Goal: Task Accomplishment & Management: Manage account settings

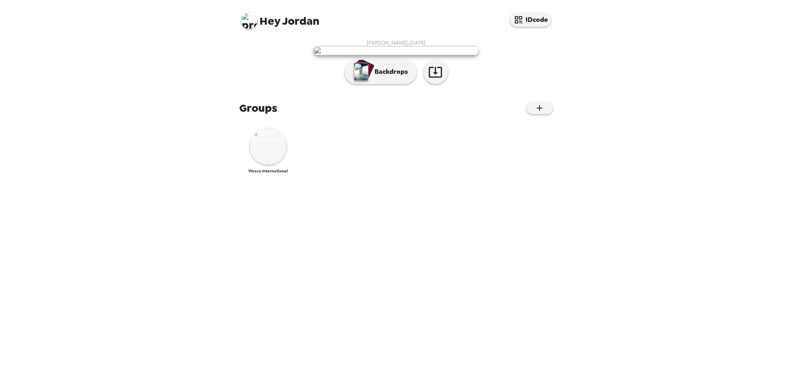
click at [271, 165] on img at bounding box center [268, 146] width 37 height 37
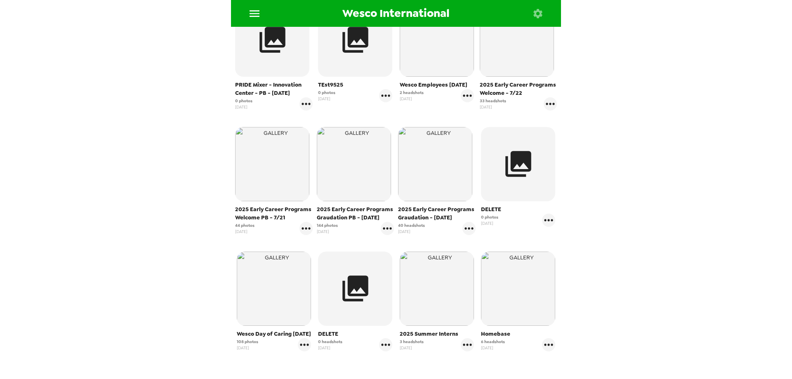
scroll to position [139, 0]
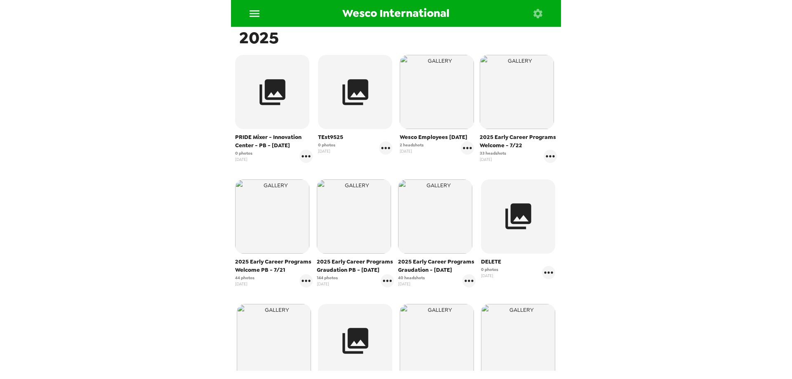
click at [75, 140] on div "Wesco International Photos People Products ​ 2025 PRIDE Mixer - Innovation Cent…" at bounding box center [396, 189] width 792 height 379
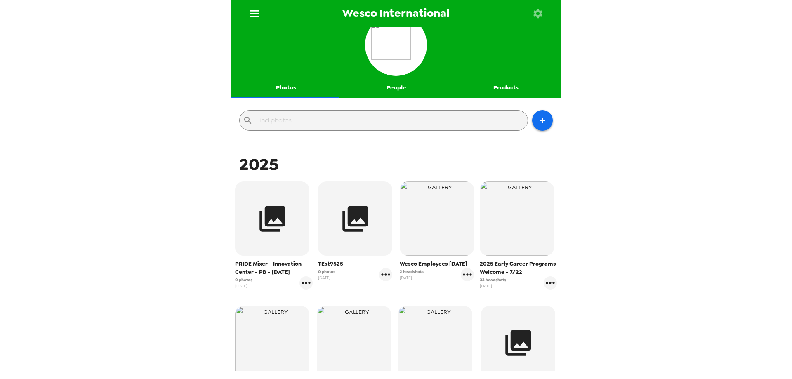
scroll to position [0, 0]
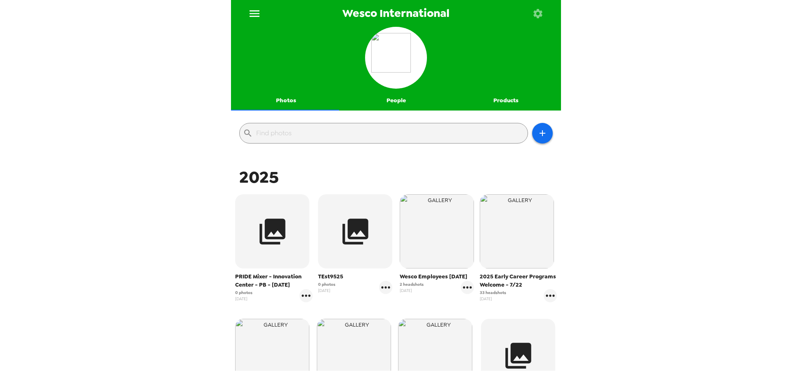
click at [253, 15] on icon "menu" at bounding box center [254, 13] width 13 height 13
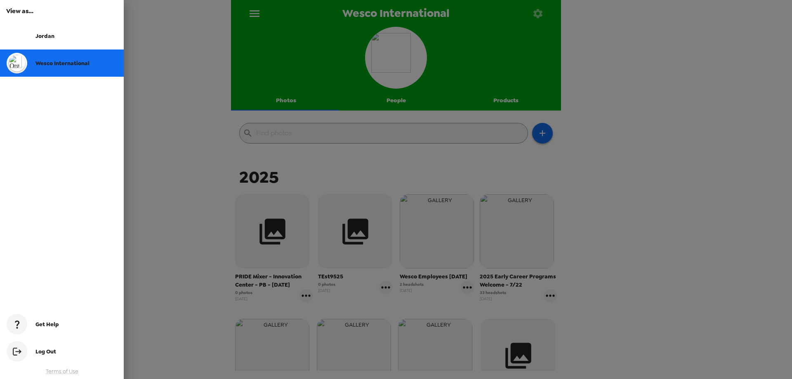
click at [45, 61] on span "Wesco International" at bounding box center [62, 63] width 54 height 7
click at [191, 154] on div at bounding box center [396, 189] width 792 height 379
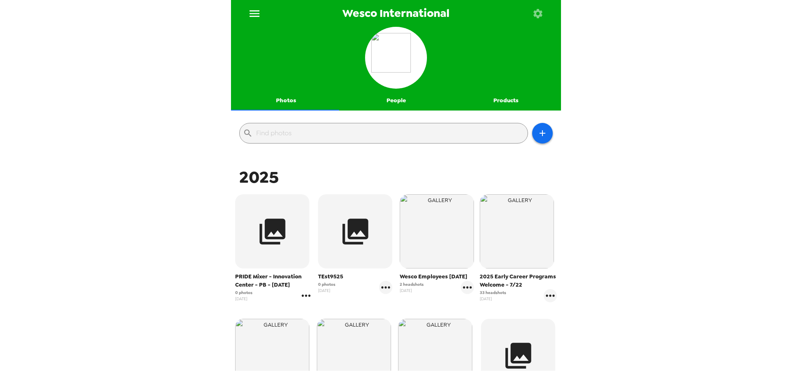
click at [302, 293] on icon "gallery menu" at bounding box center [306, 295] width 13 height 13
click at [321, 311] on span "Edit Shoot" at bounding box center [344, 313] width 51 height 10
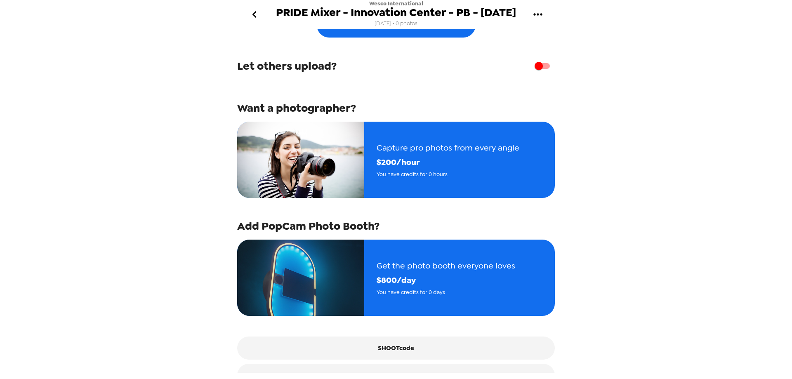
scroll to position [56, 0]
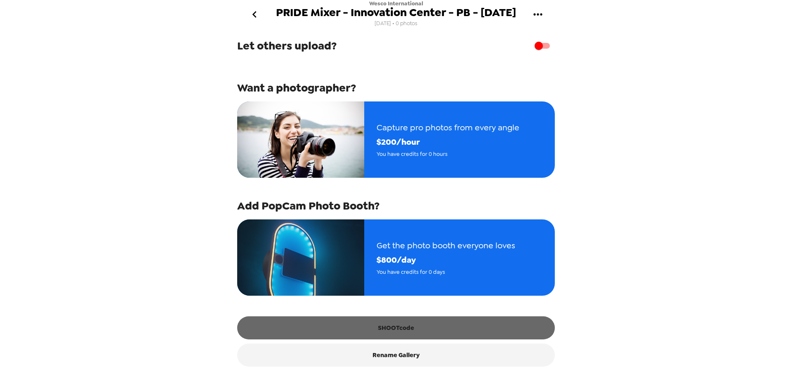
click at [405, 329] on button "SHOOTcode" at bounding box center [396, 327] width 318 height 23
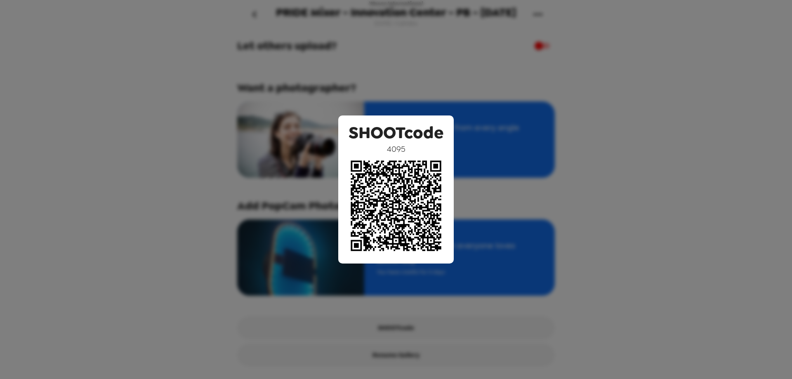
click at [620, 137] on div "SHOOTcode 4095" at bounding box center [396, 189] width 792 height 379
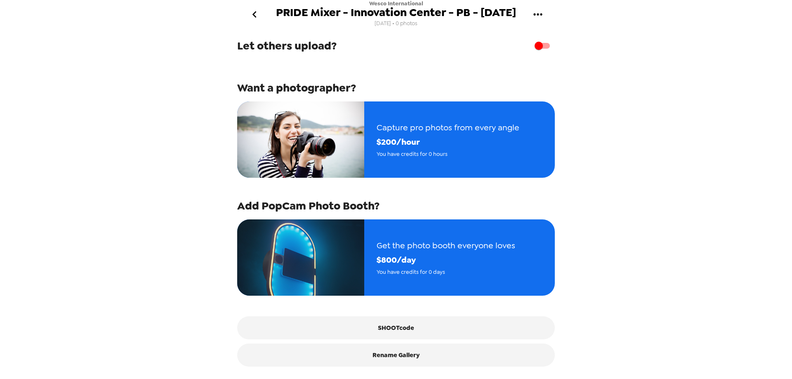
click at [253, 13] on icon "go back" at bounding box center [254, 14] width 13 height 13
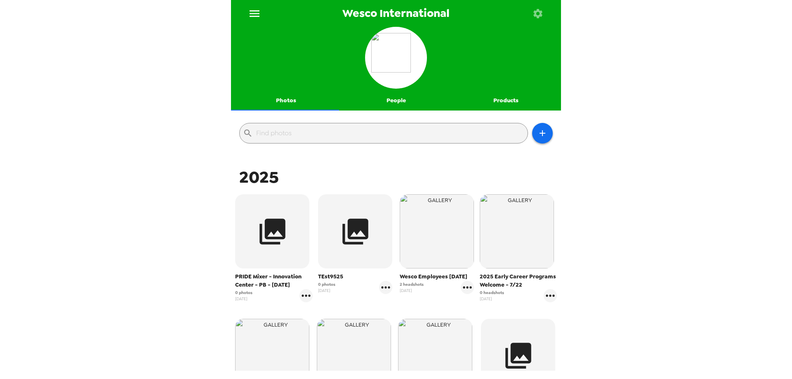
click at [386, 100] on button "People" at bounding box center [396, 101] width 110 height 20
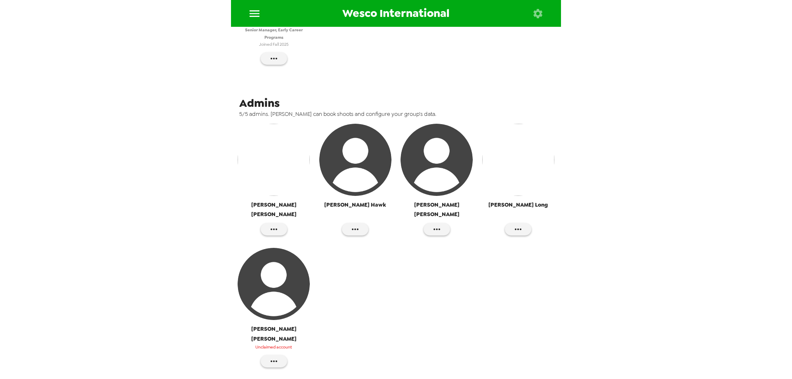
scroll to position [248, 0]
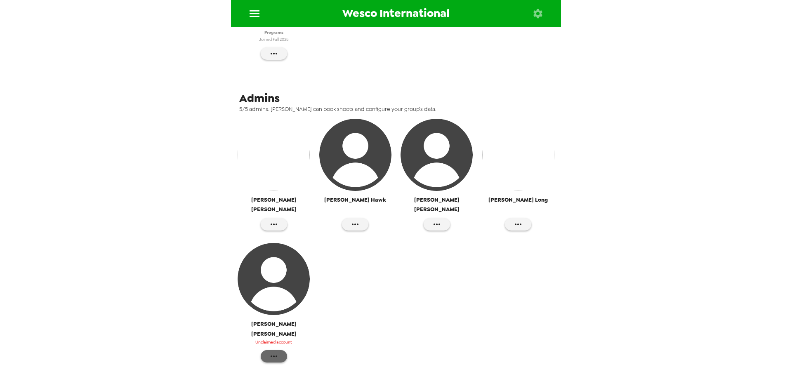
click at [275, 351] on icon "button" at bounding box center [274, 356] width 10 height 10
click at [291, 318] on span "Reinvite" at bounding box center [312, 317] width 63 height 10
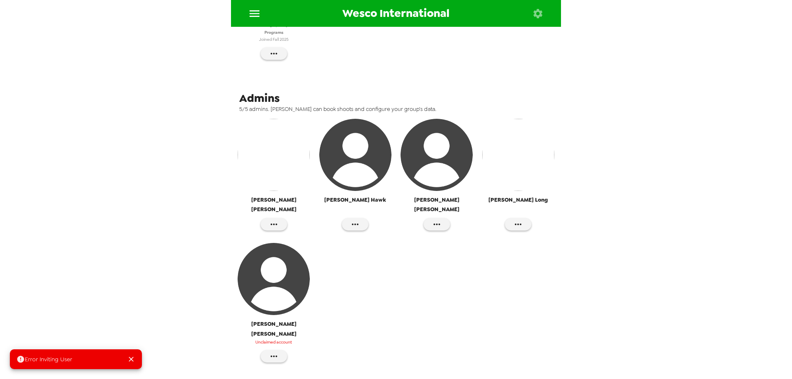
click at [127, 360] on button "Close" at bounding box center [131, 359] width 15 height 15
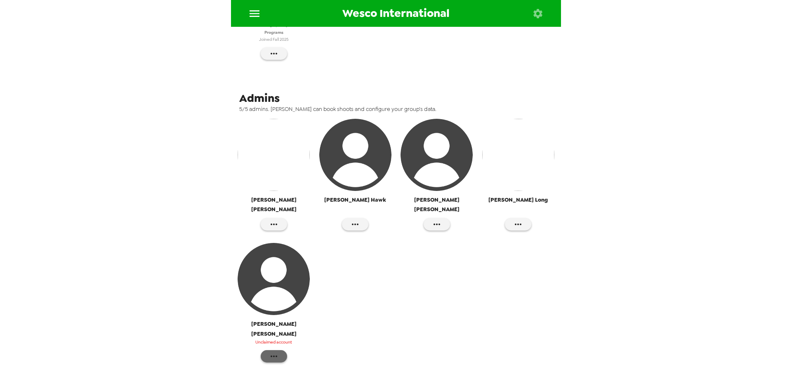
click at [278, 350] on button "button" at bounding box center [274, 356] width 26 height 12
click at [285, 332] on span "Edit Details" at bounding box center [312, 332] width 63 height 10
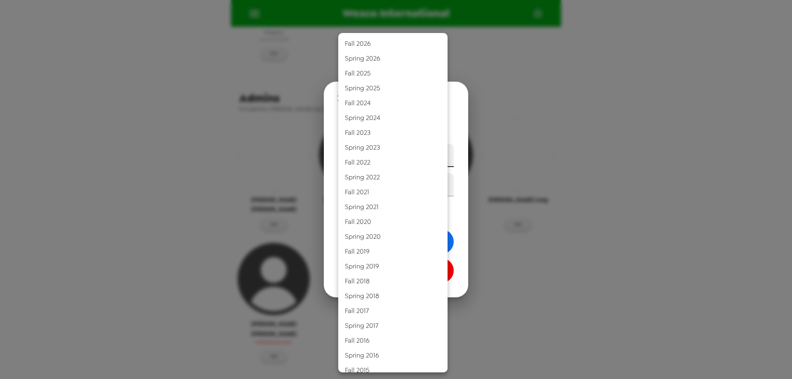
click at [441, 156] on body "Wesco International Photos People Products ​ Account Owner [PERSON_NAME] Senior…" at bounding box center [396, 189] width 792 height 379
click at [308, 186] on div at bounding box center [396, 189] width 792 height 379
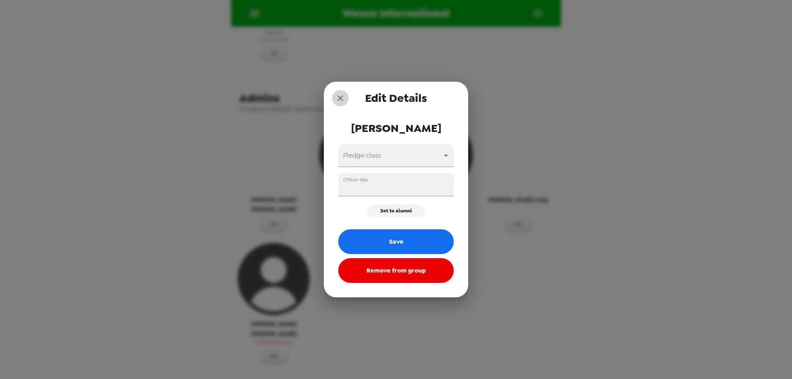
click at [344, 100] on icon "close" at bounding box center [340, 98] width 10 height 10
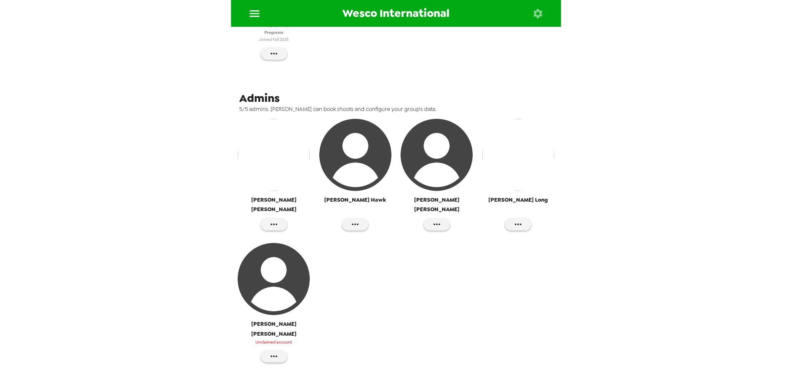
click at [285, 330] on button "[PERSON_NAME] Unclaimed account" at bounding box center [274, 296] width 78 height 107
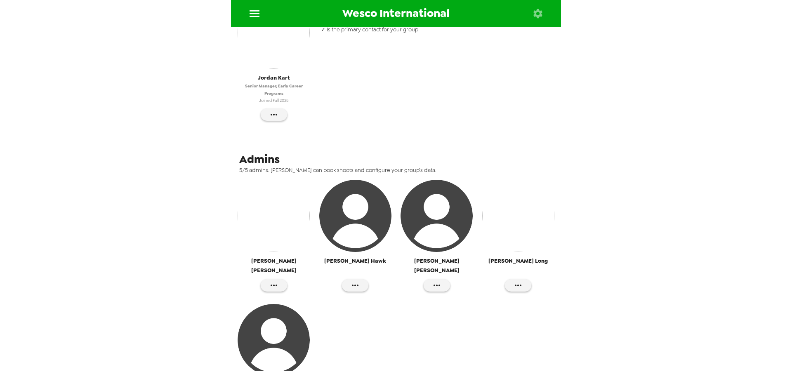
scroll to position [371, 0]
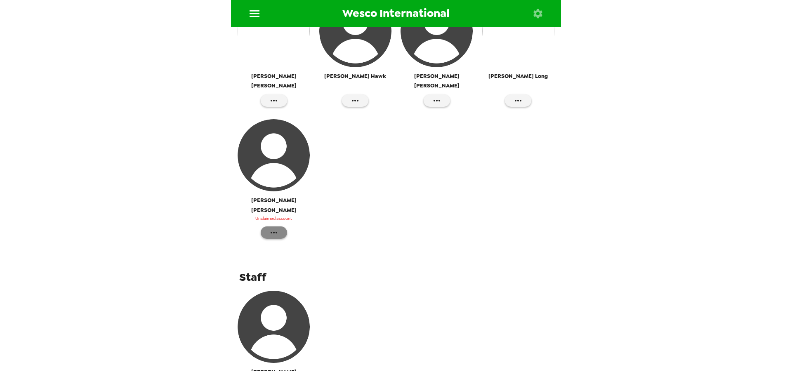
click at [276, 228] on icon "button" at bounding box center [274, 233] width 10 height 10
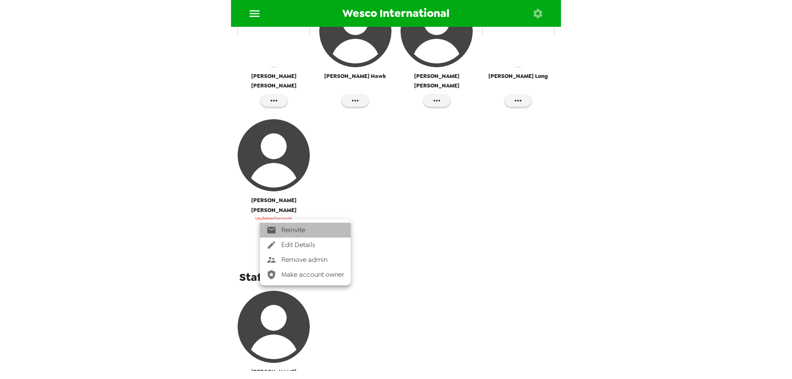
click at [298, 231] on span "Reinvite" at bounding box center [312, 230] width 63 height 10
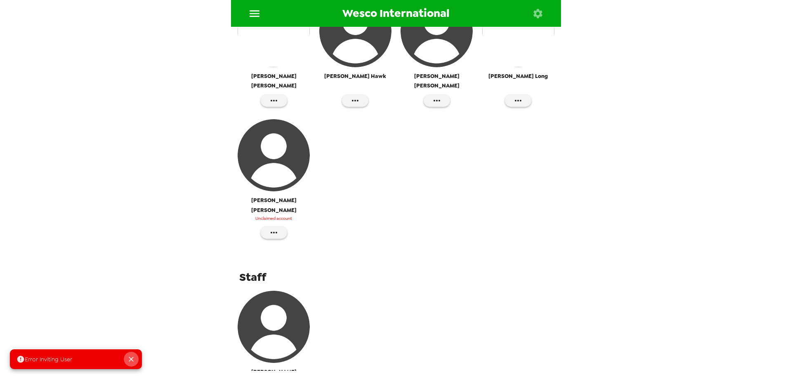
click at [129, 358] on icon "Close" at bounding box center [131, 359] width 8 height 8
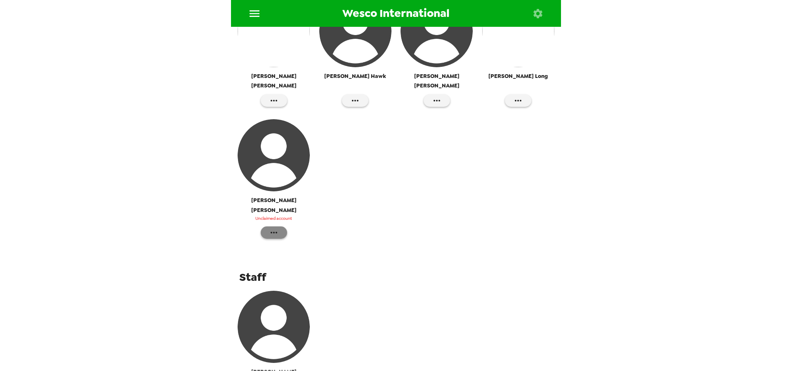
click at [269, 226] on button "button" at bounding box center [274, 232] width 26 height 12
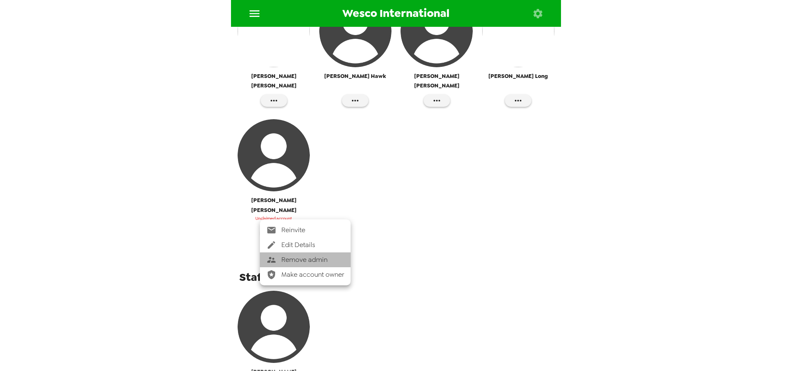
click at [313, 259] on span "Remove admin" at bounding box center [312, 260] width 63 height 10
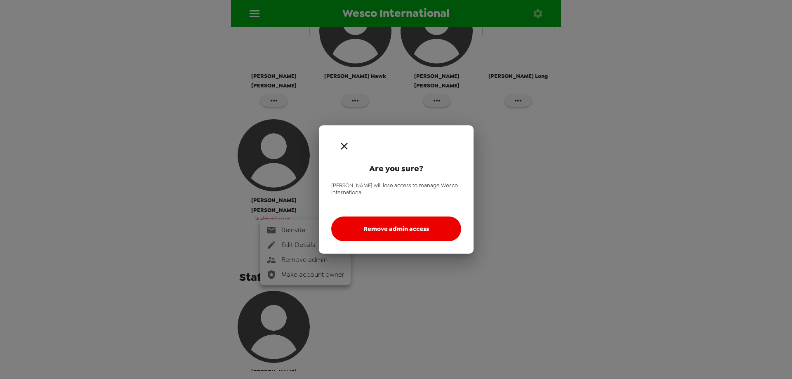
click at [313, 259] on div "Are you sure? [PERSON_NAME] will lose access to manage Wesco International Remo…" at bounding box center [396, 189] width 792 height 379
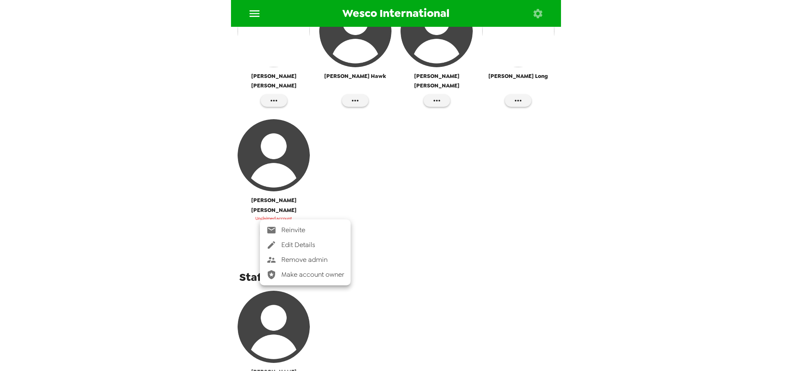
click at [294, 259] on span "Remove admin" at bounding box center [312, 260] width 63 height 10
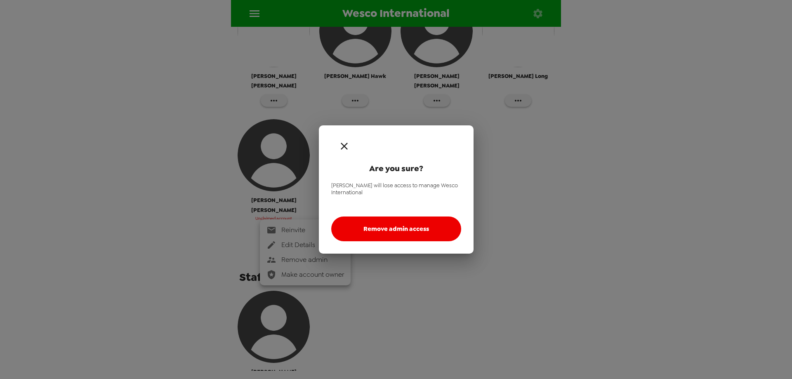
click at [390, 226] on button "Remove admin access" at bounding box center [396, 229] width 130 height 25
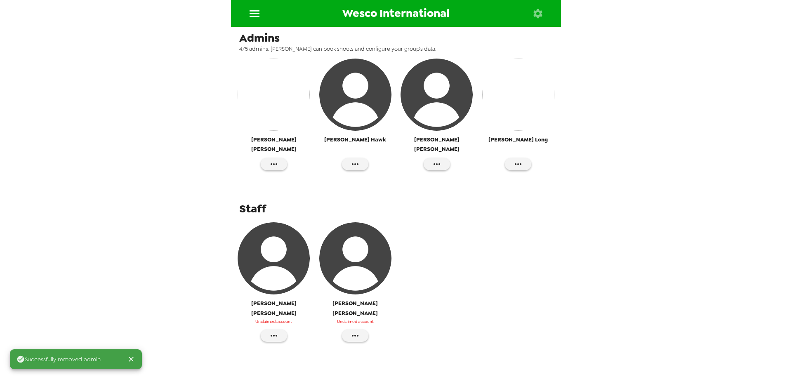
scroll to position [288, 0]
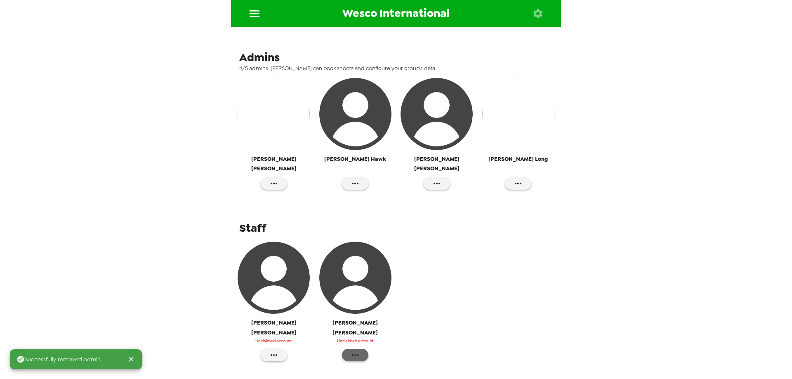
click at [352, 350] on icon "button" at bounding box center [355, 355] width 10 height 10
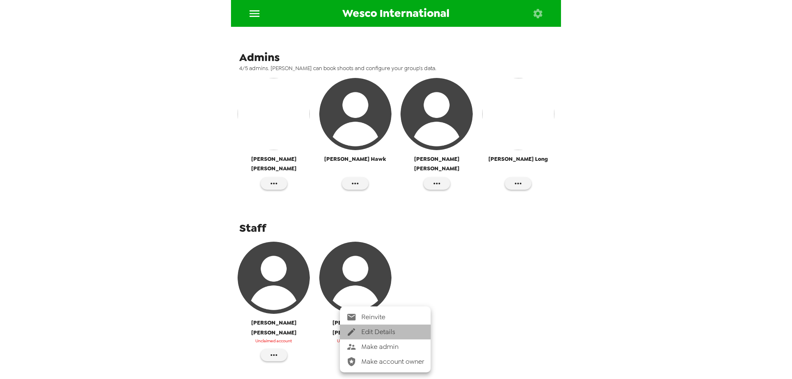
click at [374, 327] on span "Edit Details" at bounding box center [392, 332] width 63 height 10
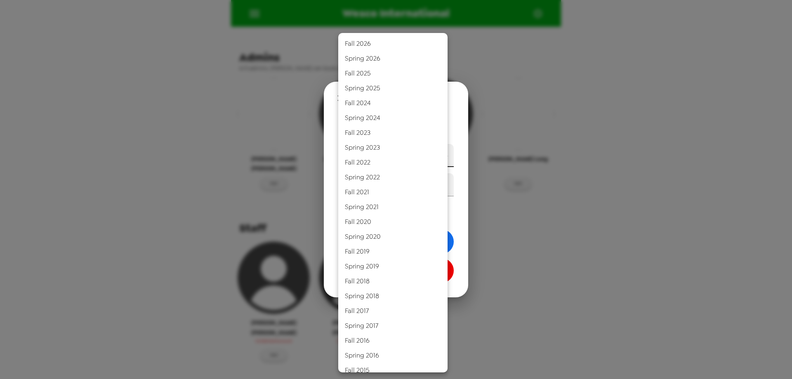
click at [444, 146] on body "Wesco International Photos People Products ​ Account Owner [PERSON_NAME] Senior…" at bounding box center [396, 189] width 792 height 379
click at [307, 113] on div at bounding box center [396, 189] width 792 height 379
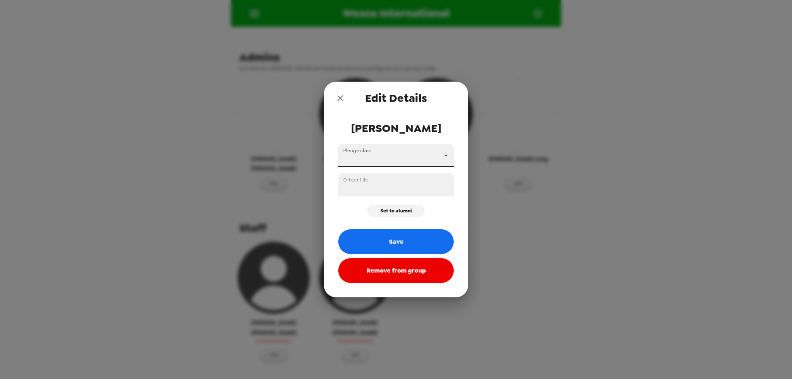
click at [337, 99] on icon "close" at bounding box center [340, 98] width 10 height 10
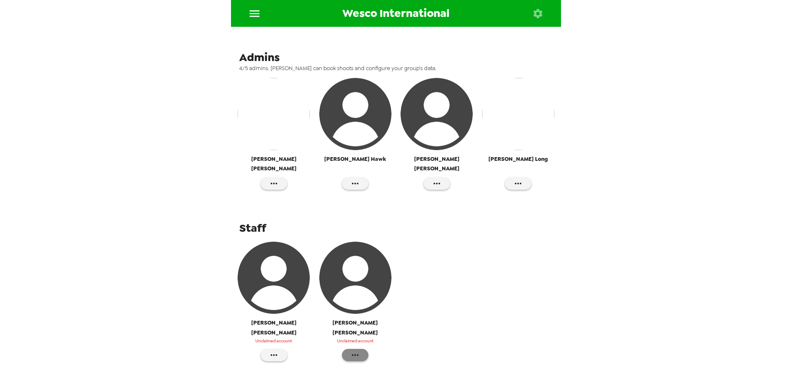
click at [347, 349] on button "button" at bounding box center [355, 355] width 26 height 12
click at [371, 329] on span "Edit Details" at bounding box center [392, 332] width 63 height 10
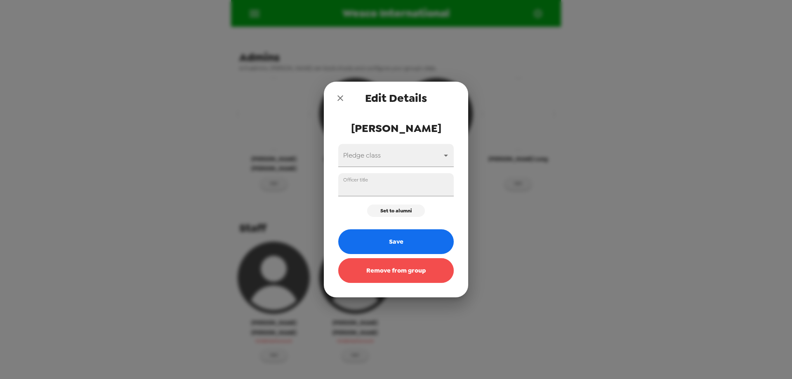
click at [403, 267] on button "Remove from group" at bounding box center [396, 270] width 116 height 25
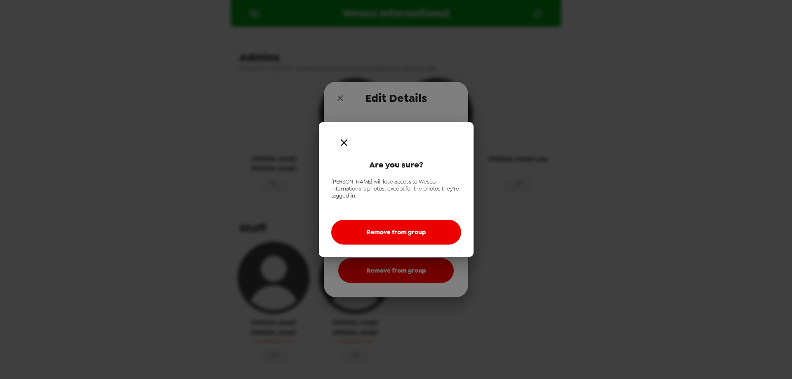
click at [395, 230] on button "Remove from group" at bounding box center [396, 232] width 130 height 25
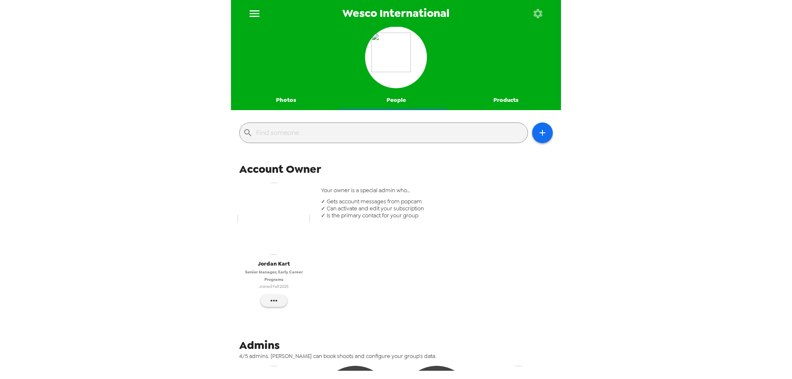
scroll to position [0, 0]
click at [532, 134] on button "button" at bounding box center [542, 133] width 21 height 21
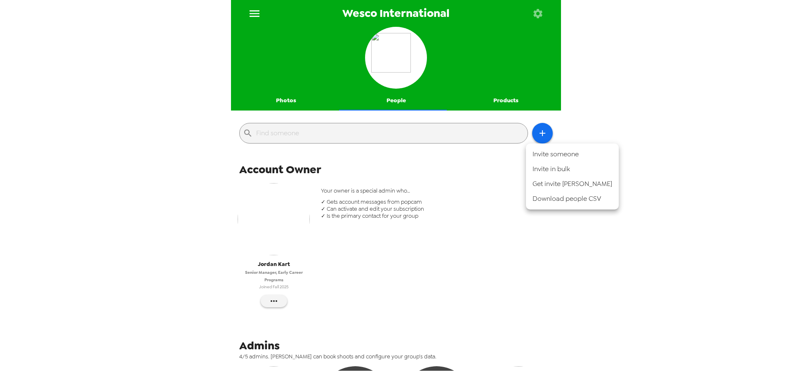
click at [563, 151] on li "Invite someone" at bounding box center [572, 154] width 93 height 15
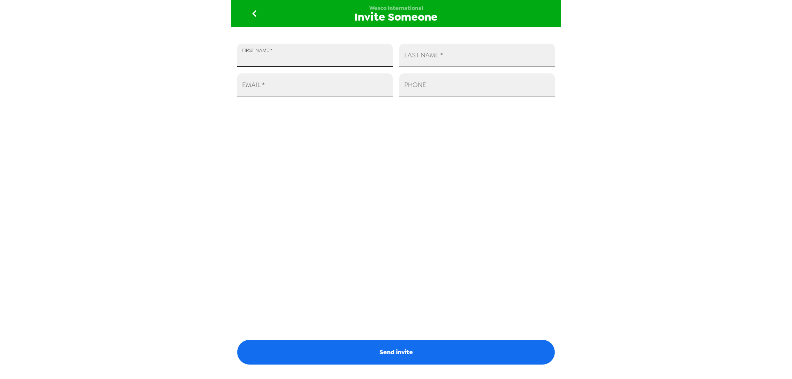
click at [355, 59] on input "FIRST NAME   *" at bounding box center [315, 55] width 156 height 23
type input "[PERSON_NAME]"
type input "[PERSON_NAME][EMAIL_ADDRESS][PERSON_NAME][DOMAIN_NAME]"
drag, startPoint x: 337, startPoint y: 92, endPoint x: 149, endPoint y: 94, distance: 189.0
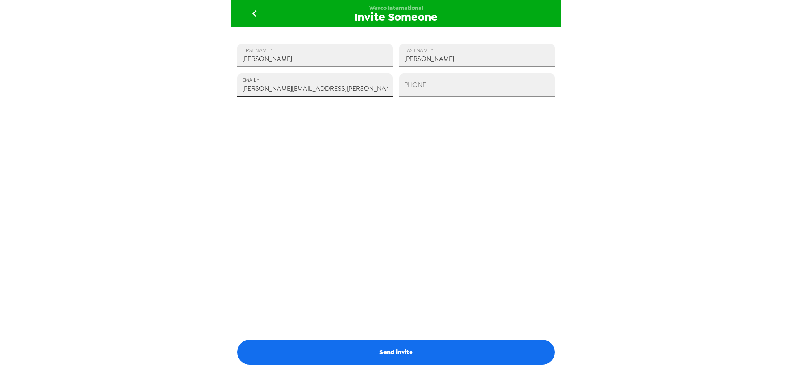
click at [149, 94] on div "Wesco International Invite Someone FIRST NAME   * [PERSON_NAME] LAST NAME   * […" at bounding box center [396, 189] width 792 height 379
click at [414, 349] on button "Send invite" at bounding box center [396, 352] width 318 height 25
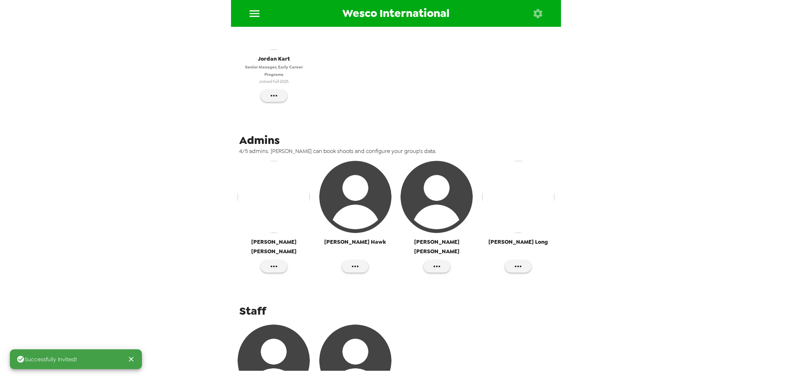
scroll to position [288, 0]
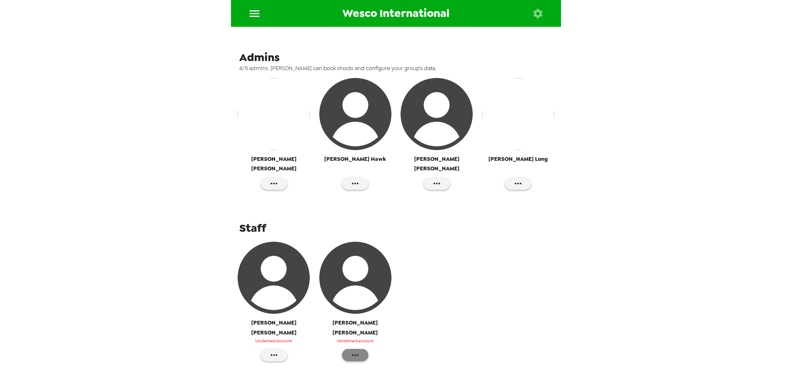
click at [352, 350] on icon "button" at bounding box center [355, 355] width 10 height 10
click at [371, 345] on span "Make admin" at bounding box center [392, 347] width 63 height 10
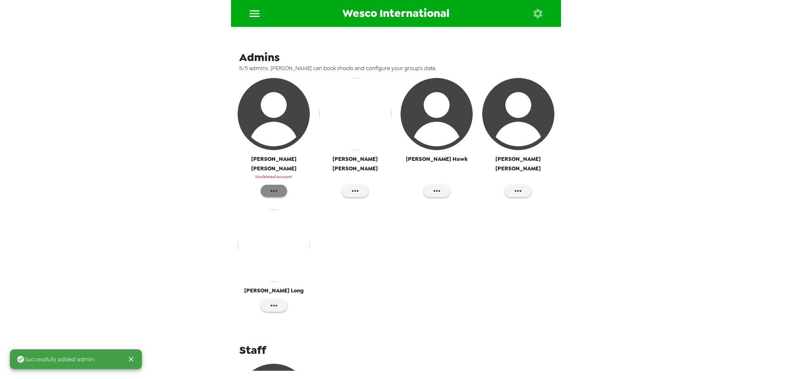
click at [270, 186] on icon "button" at bounding box center [274, 191] width 10 height 10
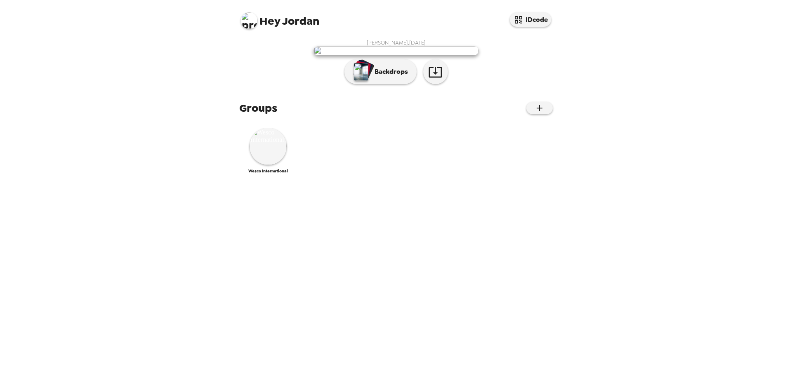
click at [243, 16] on img at bounding box center [249, 20] width 17 height 17
click at [203, 71] on div at bounding box center [396, 189] width 792 height 379
click at [269, 165] on img at bounding box center [268, 146] width 37 height 37
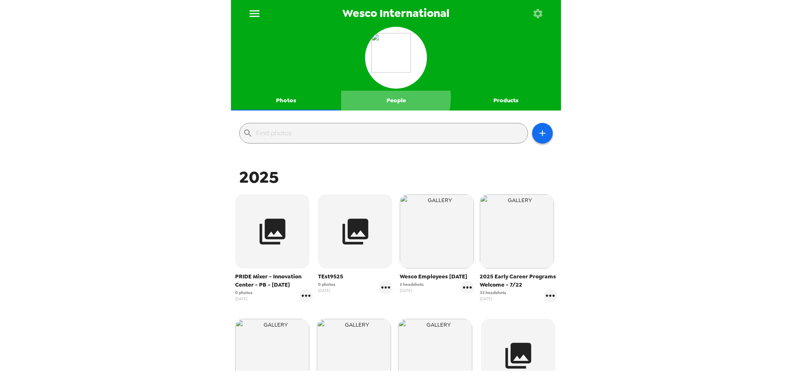
click at [386, 99] on button "People" at bounding box center [396, 101] width 110 height 20
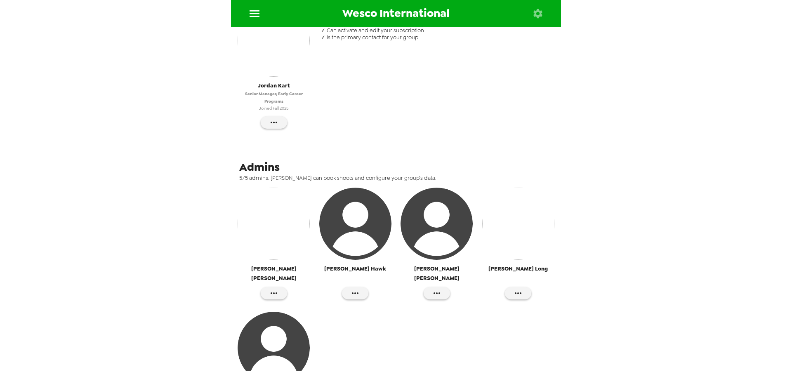
scroll to position [248, 0]
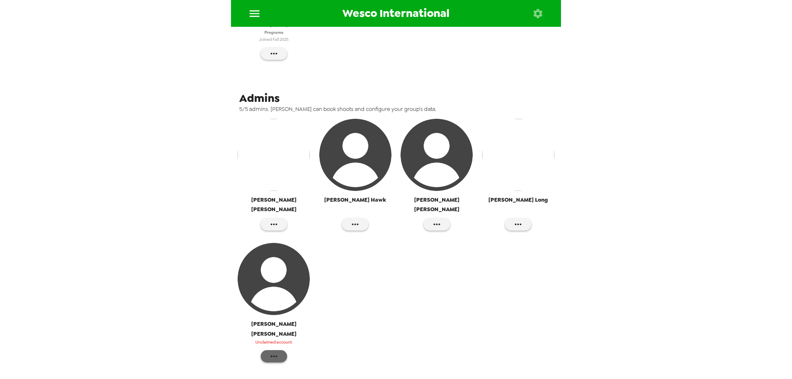
click at [275, 351] on icon "button" at bounding box center [274, 356] width 10 height 10
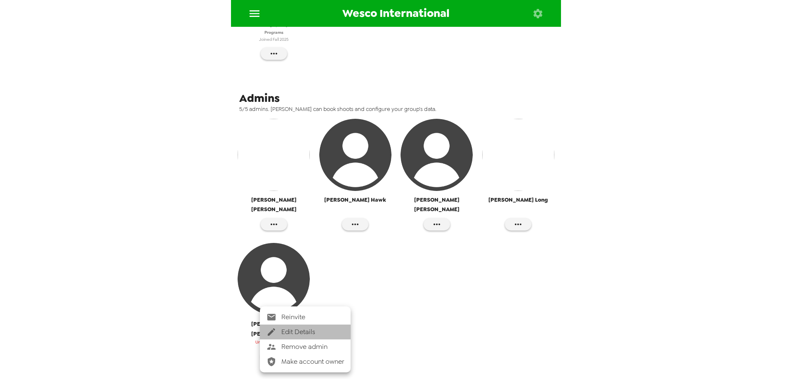
click at [296, 330] on span "Edit Details" at bounding box center [312, 332] width 63 height 10
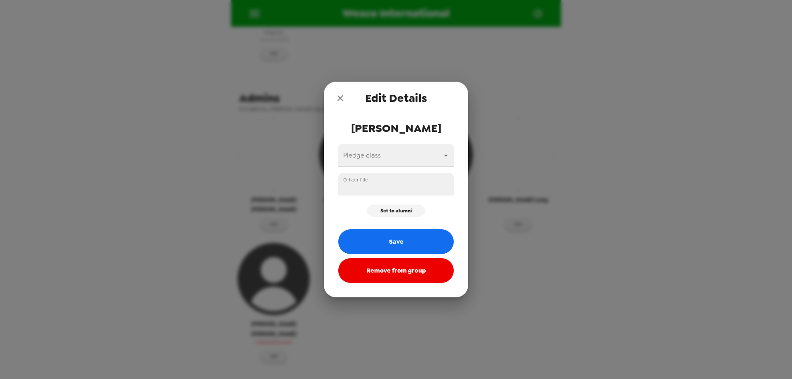
click at [344, 97] on icon "close" at bounding box center [340, 98] width 10 height 10
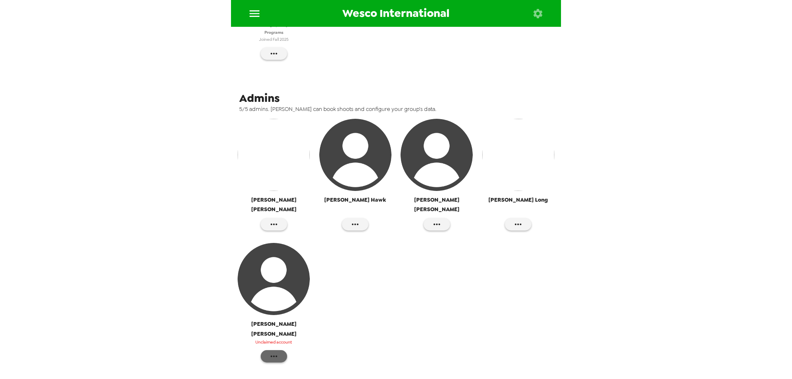
click at [274, 351] on icon "button" at bounding box center [274, 356] width 10 height 10
click at [285, 317] on span "Reinvite" at bounding box center [312, 317] width 63 height 10
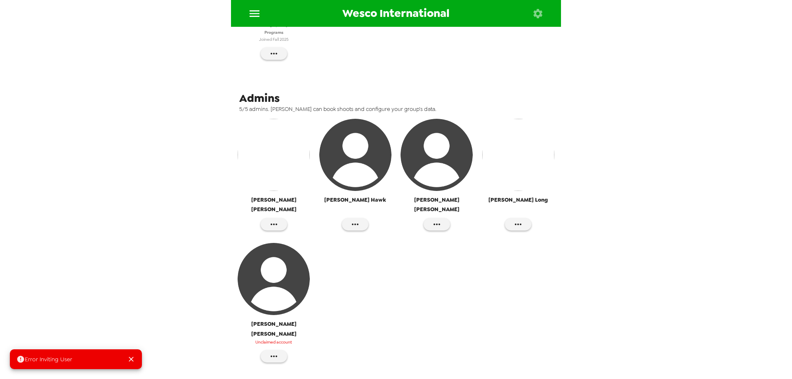
click at [131, 357] on icon "Close" at bounding box center [131, 359] width 8 height 8
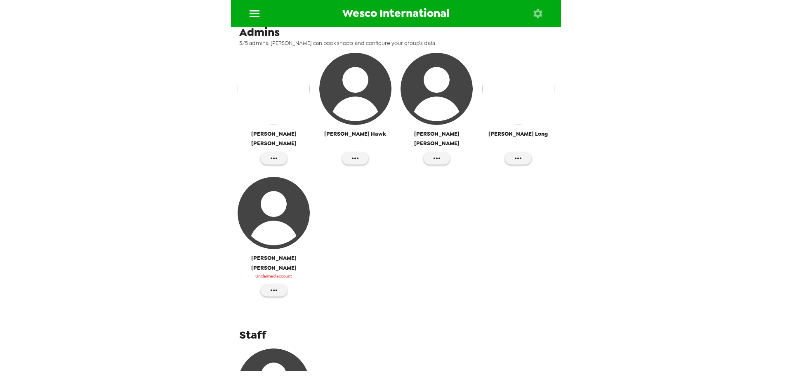
scroll to position [287, 0]
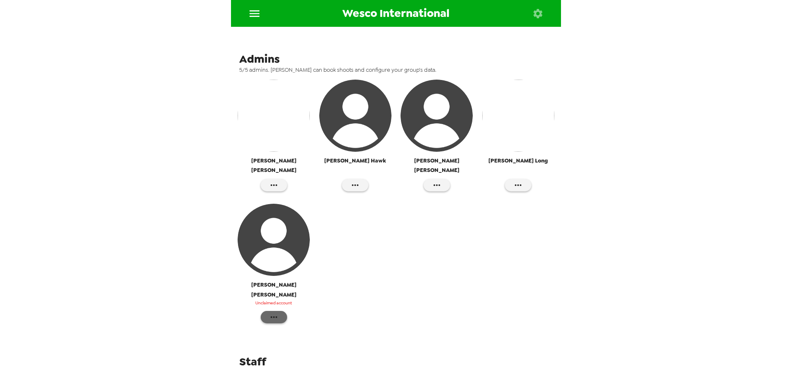
click at [277, 312] on icon "button" at bounding box center [274, 317] width 10 height 10
click at [413, 251] on div at bounding box center [396, 189] width 792 height 379
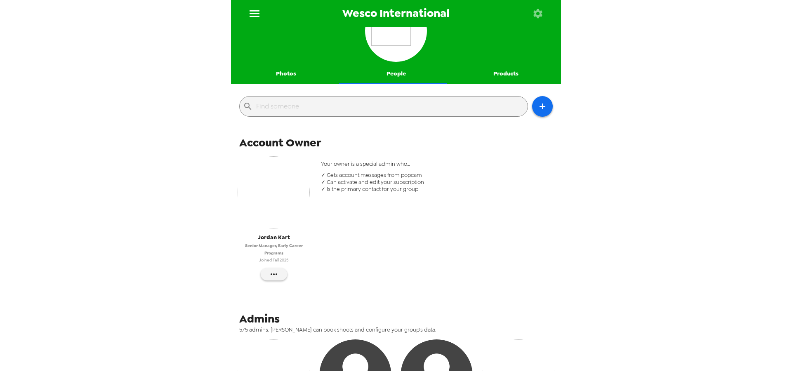
scroll to position [0, 0]
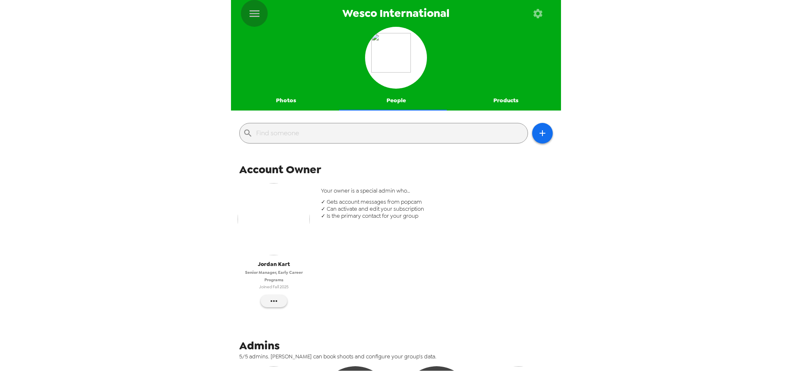
click at [249, 20] on icon "menu" at bounding box center [254, 13] width 13 height 13
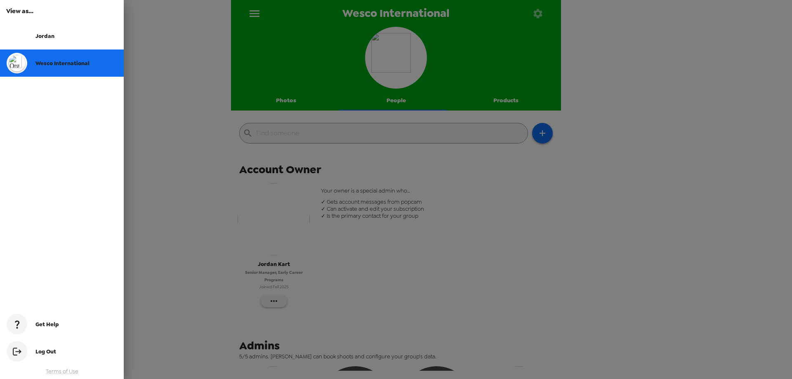
click at [63, 59] on div "Wesco International" at bounding box center [62, 63] width 124 height 27
click at [61, 62] on span "Wesco International" at bounding box center [62, 63] width 54 height 7
drag, startPoint x: 139, startPoint y: 98, endPoint x: 145, endPoint y: 99, distance: 6.7
click at [141, 99] on div at bounding box center [396, 189] width 792 height 379
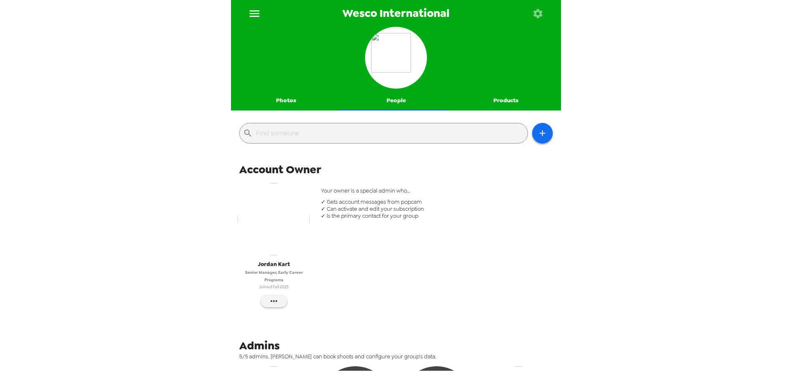
click at [284, 98] on button "Photos" at bounding box center [286, 101] width 110 height 20
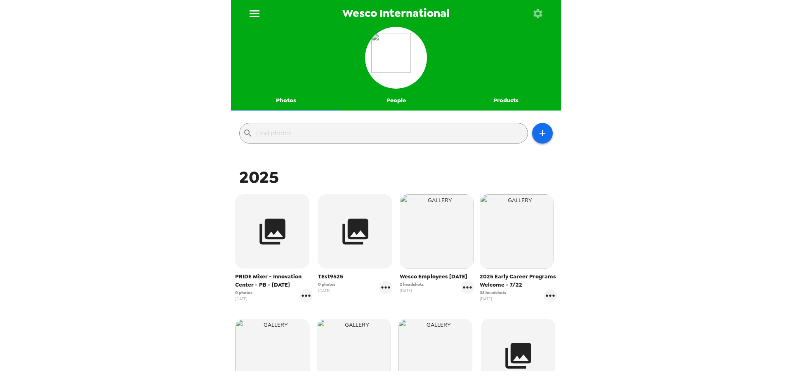
drag, startPoint x: 271, startPoint y: 284, endPoint x: 294, endPoint y: 287, distance: 23.7
click at [294, 287] on span "PRIDE Mixer - Innovation Center - PB - [DATE]" at bounding box center [274, 281] width 78 height 17
click at [621, 179] on div "Wesco International Photos People Products ​ 2025 PRIDE Mixer - Innovation Cent…" at bounding box center [396, 189] width 792 height 379
click at [261, 10] on button "menu" at bounding box center [254, 13] width 27 height 27
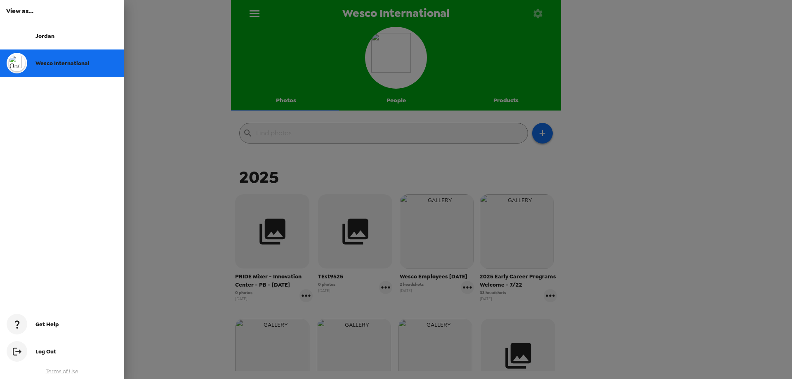
click at [254, 10] on div at bounding box center [396, 189] width 792 height 379
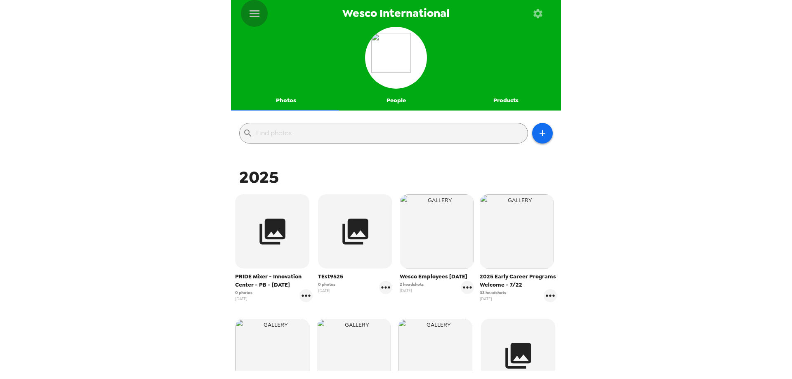
click at [256, 17] on button "menu" at bounding box center [254, 13] width 27 height 27
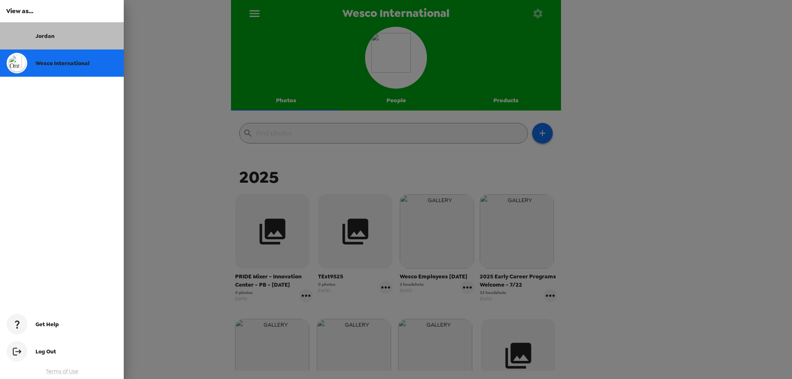
click at [38, 42] on div "Jordan" at bounding box center [62, 35] width 124 height 27
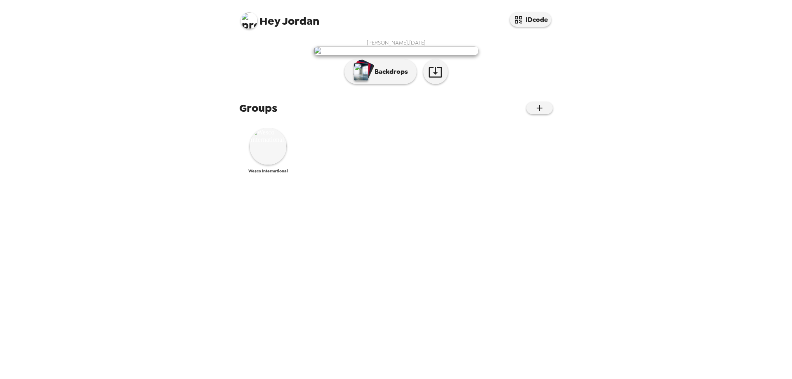
click at [276, 165] on img at bounding box center [268, 146] width 37 height 37
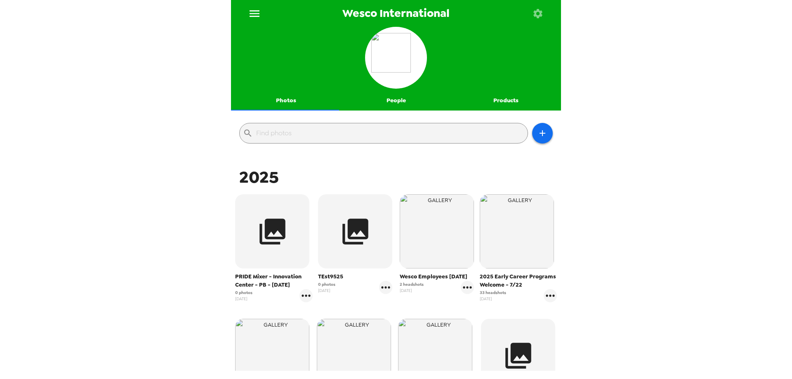
click at [253, 13] on icon "menu" at bounding box center [254, 13] width 13 height 13
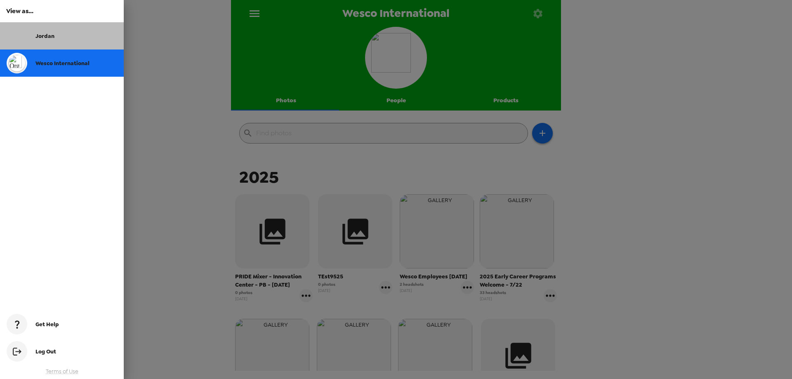
click at [66, 36] on div "Jordan" at bounding box center [76, 36] width 82 height 7
